Goal: Register for event/course

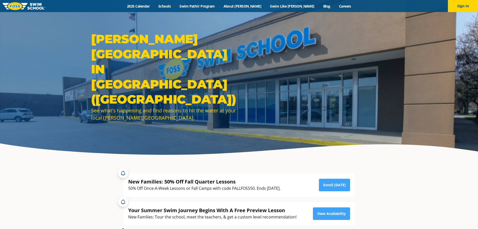
click at [416, 196] on section "New Families: 50% Off Fall Quarter Lessons 50% Off Once-A-Week Lessons or Fall …" at bounding box center [239, 213] width 478 height 106
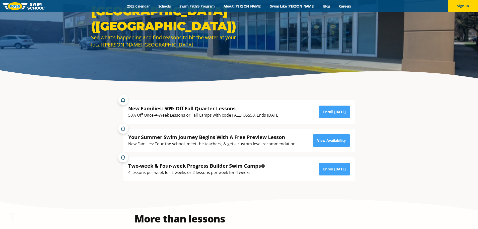
scroll to position [100, 0]
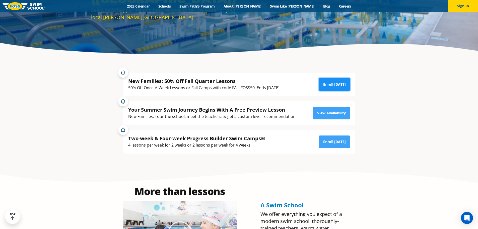
click at [336, 87] on link "Enroll [DATE]" at bounding box center [334, 84] width 31 height 13
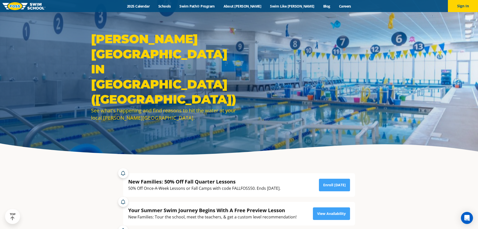
drag, startPoint x: 386, startPoint y: 120, endPoint x: 352, endPoint y: 44, distance: 83.1
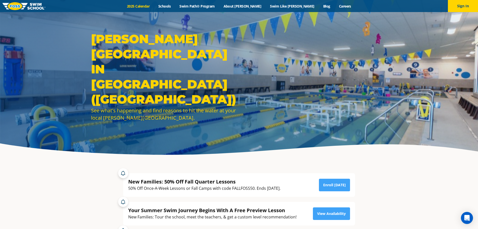
click at [145, 7] on link "2025 Calendar" at bounding box center [138, 6] width 31 height 5
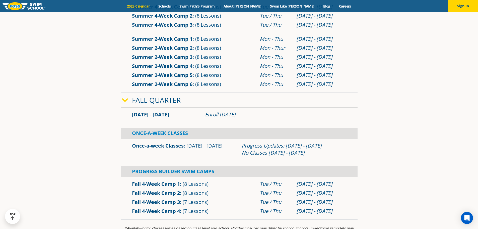
scroll to position [301, 0]
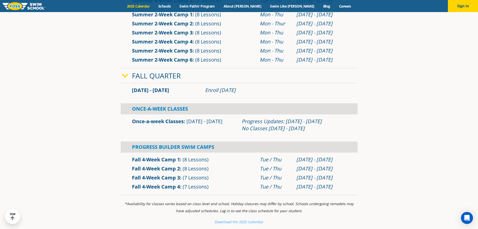
drag, startPoint x: 216, startPoint y: 122, endPoint x: 221, endPoint y: 125, distance: 5.3
click at [216, 125] on div "Once-a-week Classes Sep 2 - Dec 22" at bounding box center [185, 125] width 110 height 14
click at [222, 125] on div "Once-a-week Classes Sep 2 - Dec 22" at bounding box center [185, 125] width 110 height 14
drag, startPoint x: 227, startPoint y: 121, endPoint x: 185, endPoint y: 128, distance: 43.0
click at [185, 126] on div "Once-a-week Classes Sep 2 - Dec 22" at bounding box center [185, 125] width 110 height 14
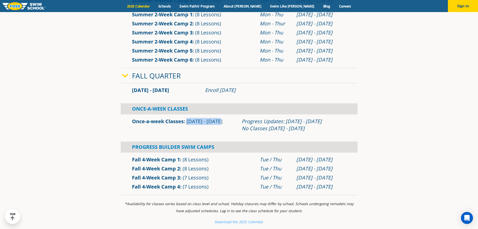
click at [186, 133] on div "Once-a-week Classes Sep 2 - Dec 22 Progress Updates: Nov 4 - Nov 10 No Classes …" at bounding box center [239, 125] width 237 height 16
